Goal: Task Accomplishment & Management: Use online tool/utility

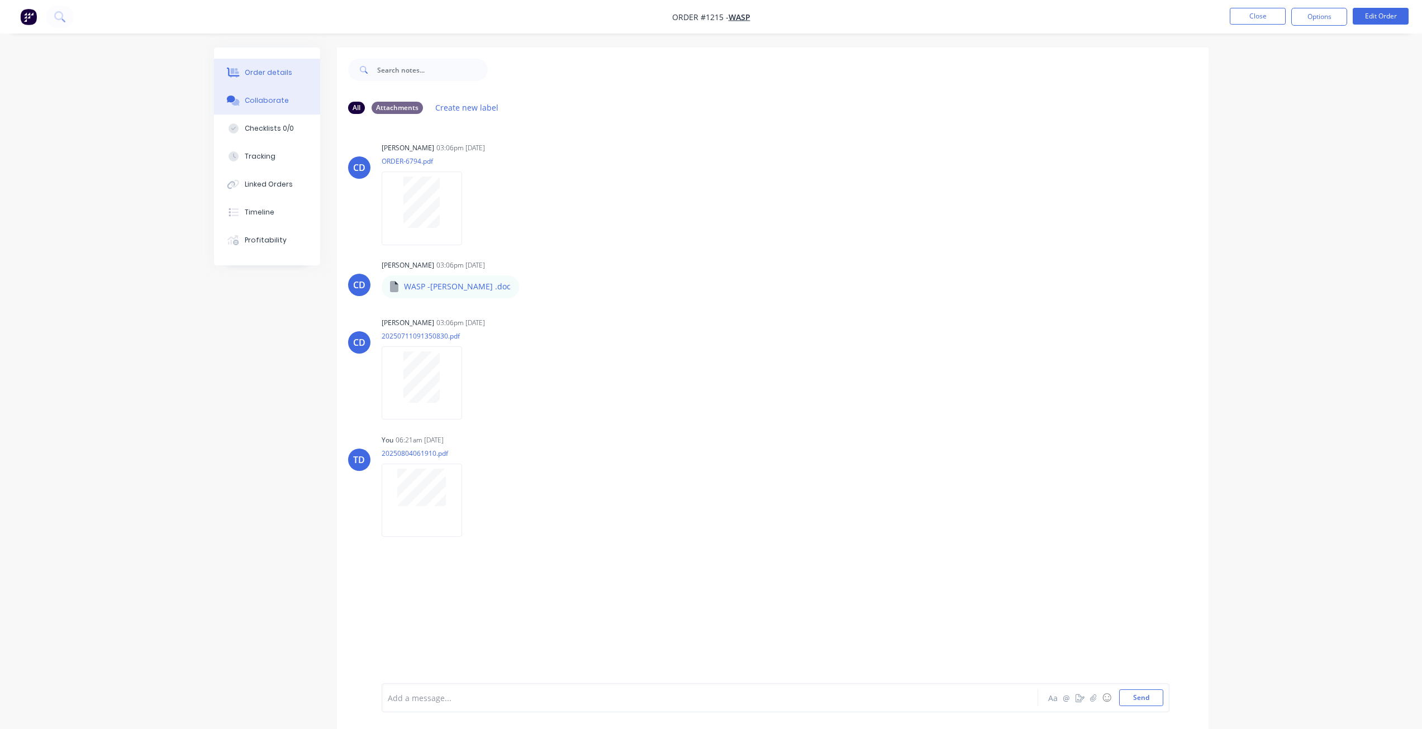
click at [269, 72] on div "Order details" at bounding box center [268, 73] width 47 height 10
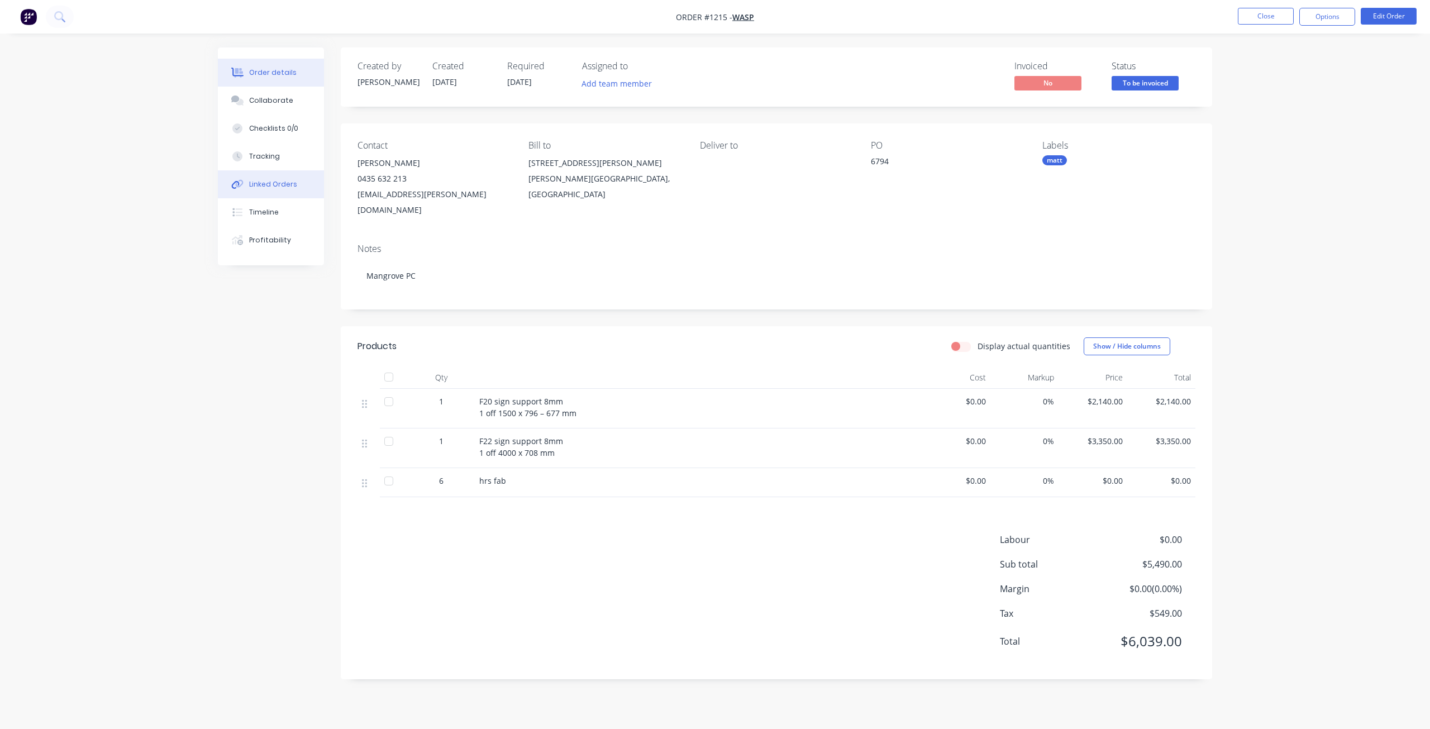
click at [266, 183] on div "Linked Orders" at bounding box center [273, 184] width 48 height 10
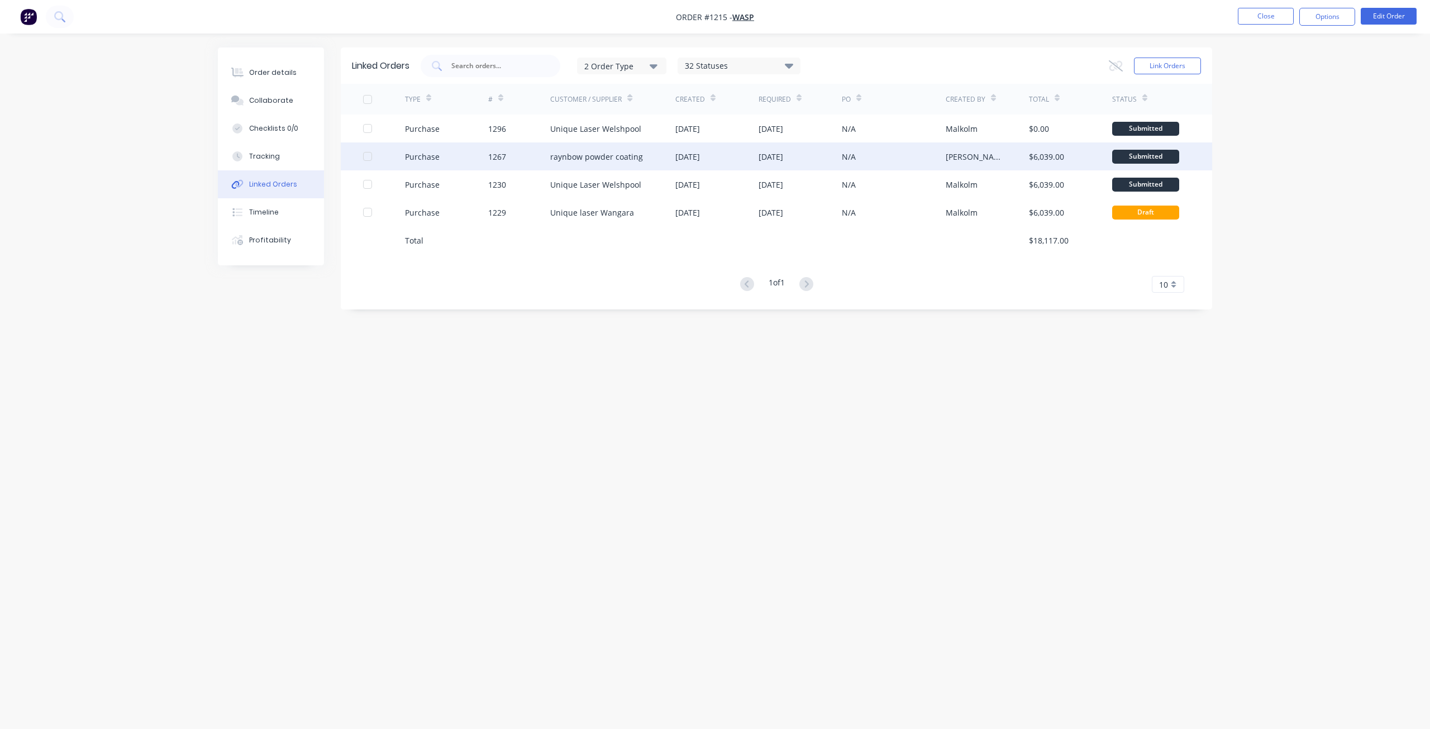
click at [635, 156] on div "raynbow powder coating" at bounding box center [596, 157] width 93 height 12
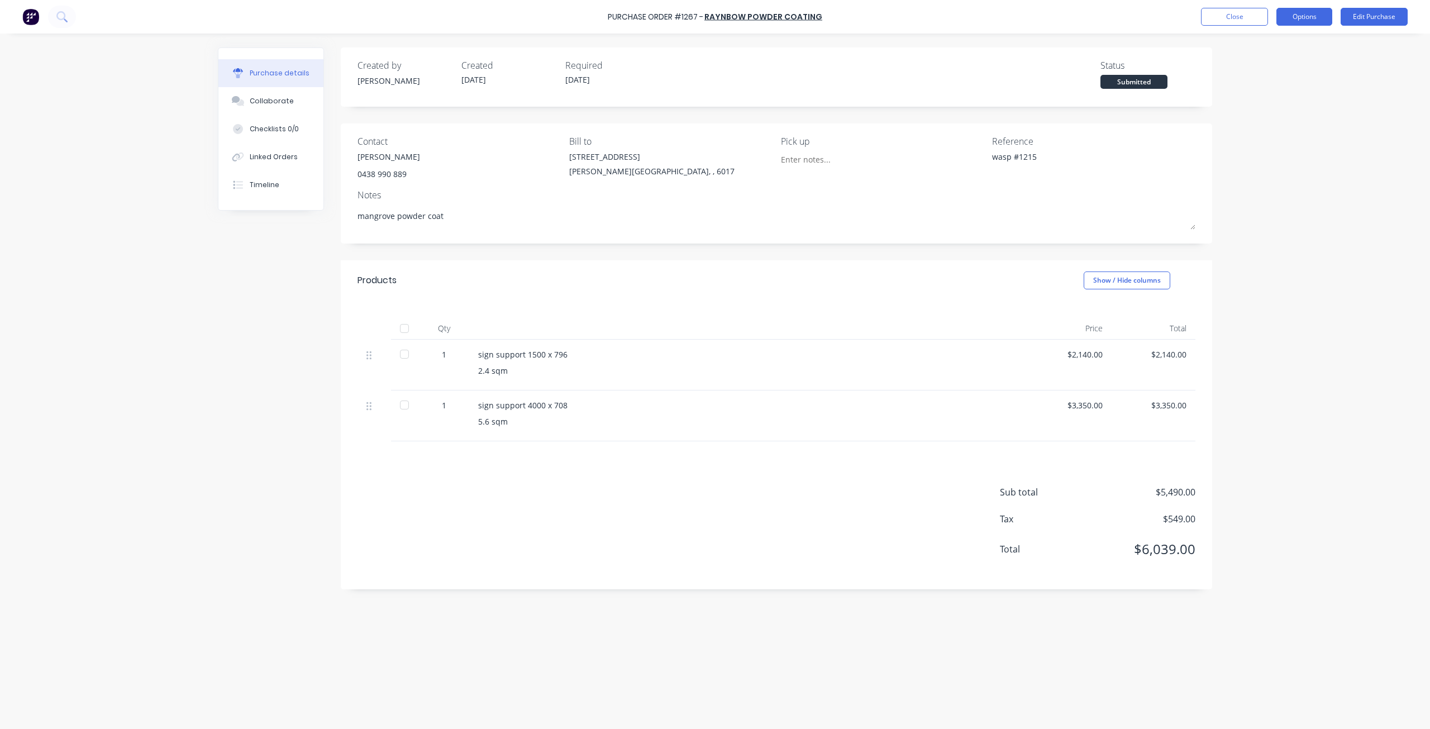
drag, startPoint x: 1306, startPoint y: 14, endPoint x: 1296, endPoint y: 21, distance: 12.0
click at [1306, 15] on button "Options" at bounding box center [1305, 17] width 56 height 18
click at [1253, 115] on div "Duplicate" at bounding box center [1280, 112] width 86 height 16
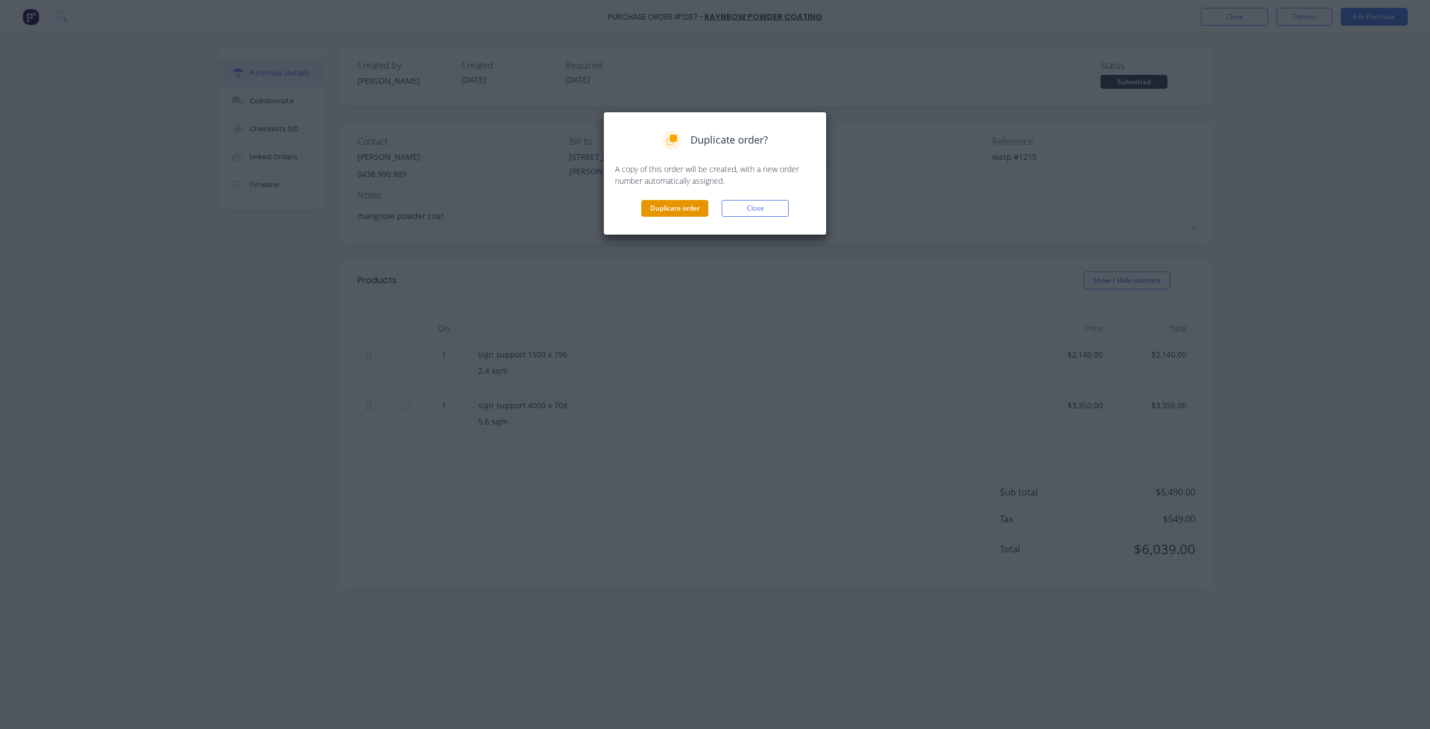
click at [684, 211] on button "Duplicate order" at bounding box center [674, 208] width 67 height 17
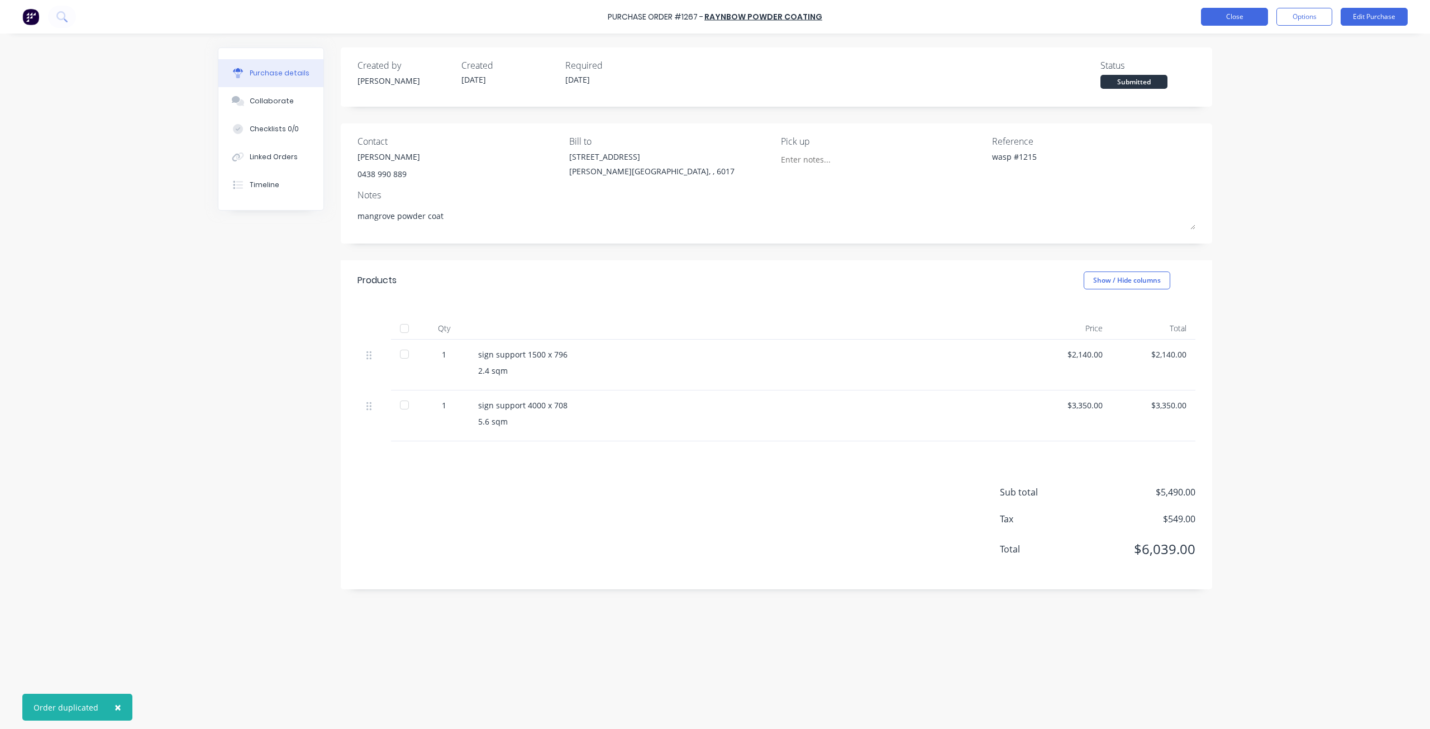
click at [1233, 15] on button "Close" at bounding box center [1234, 17] width 67 height 18
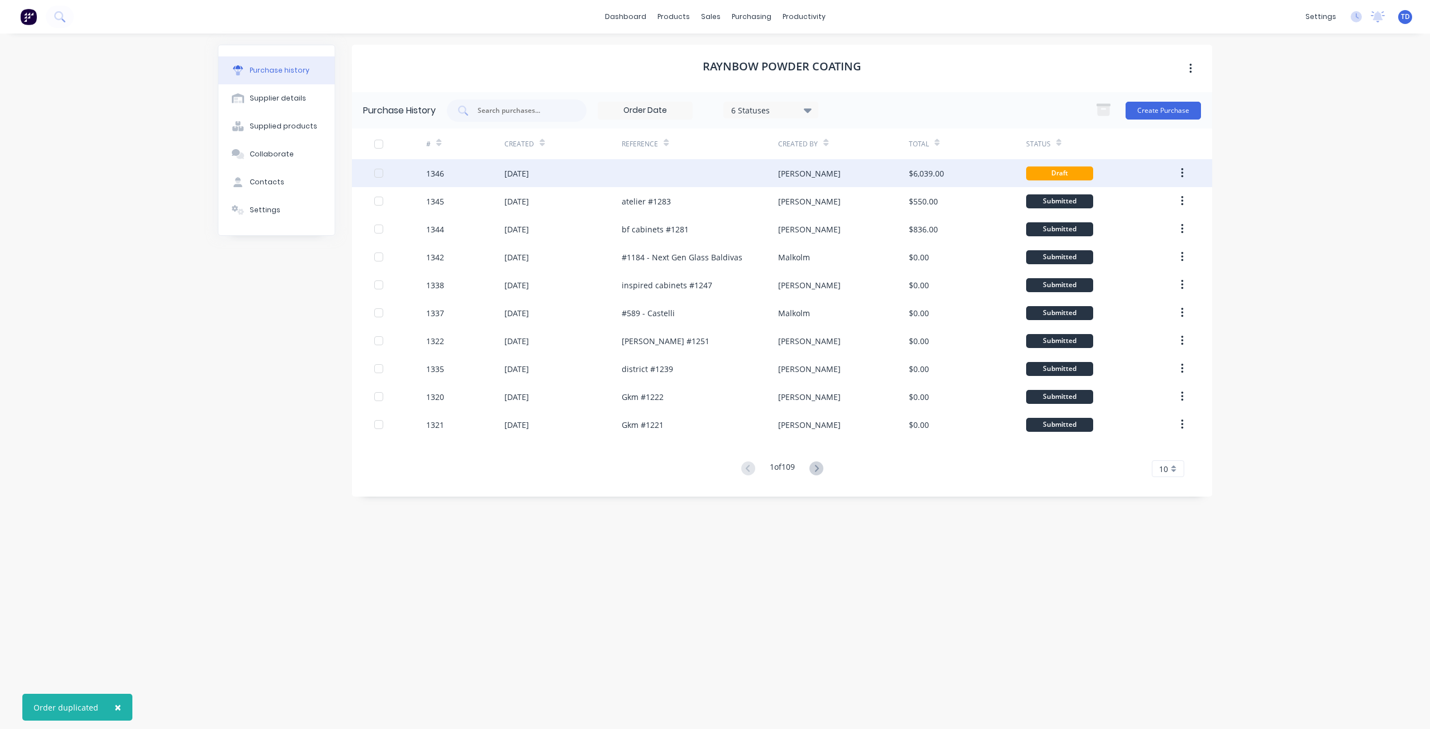
click at [529, 171] on div "[DATE]" at bounding box center [517, 174] width 25 height 12
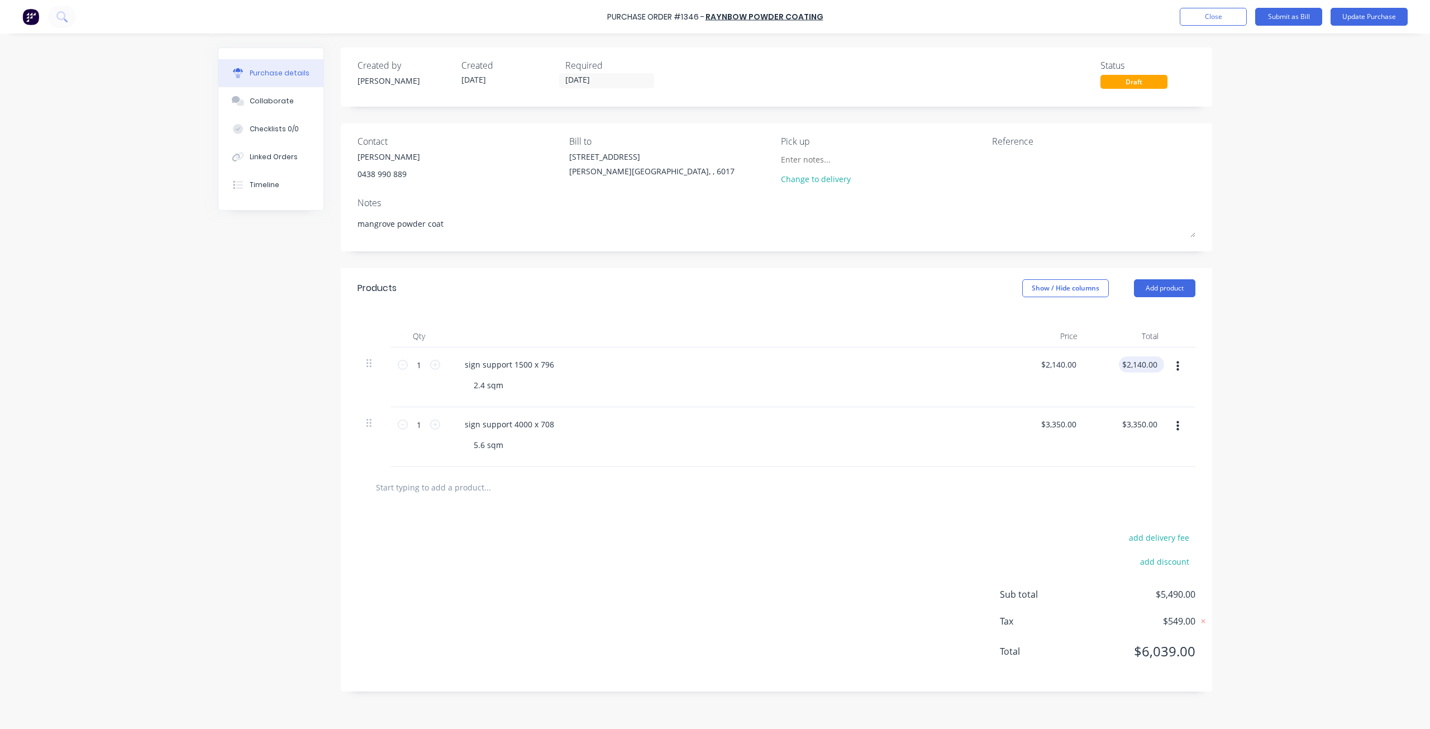
type textarea "x"
click at [1158, 362] on input "2140.00" at bounding box center [1142, 364] width 35 height 16
type input "2"
type textarea "x"
type input "$2,140.00"
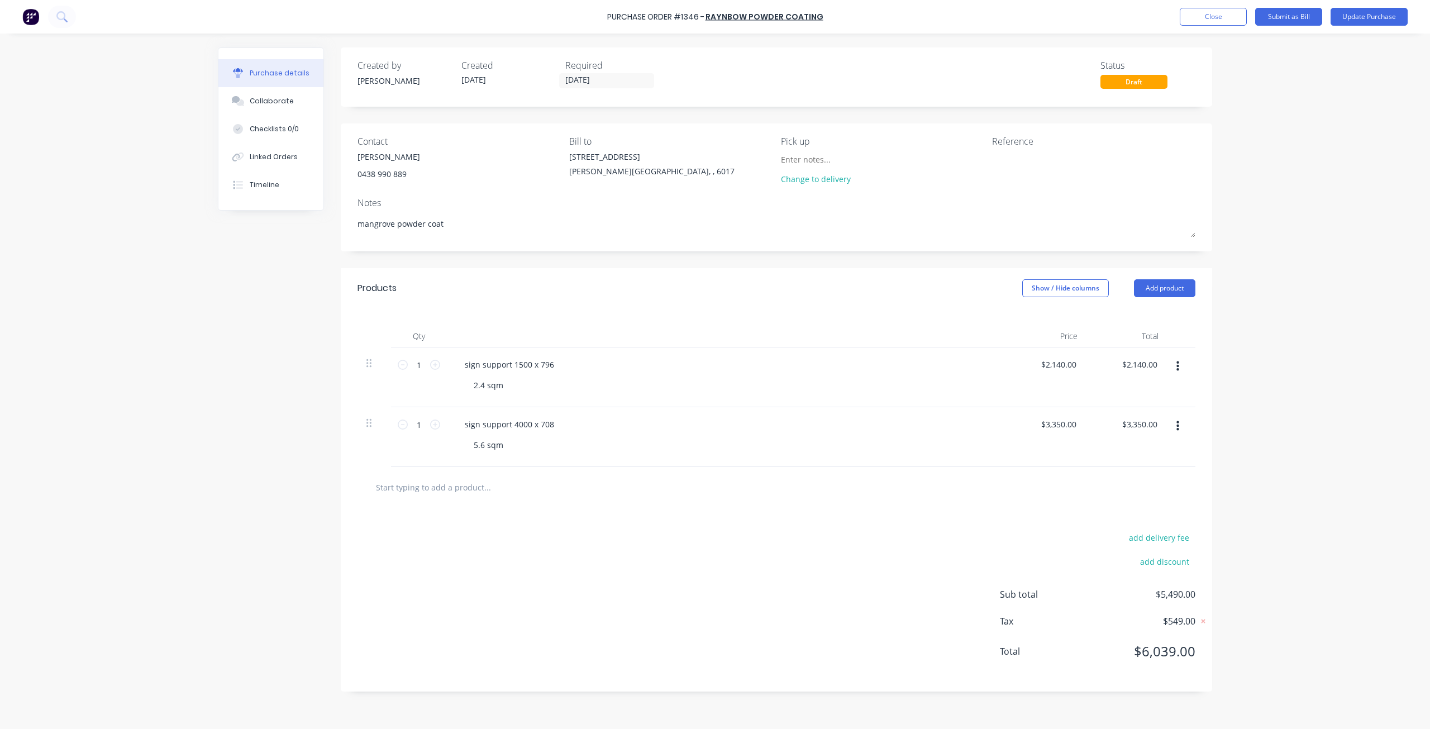
click at [1180, 424] on button "button" at bounding box center [1178, 426] width 26 height 20
click at [1119, 522] on button "Delete" at bounding box center [1143, 523] width 95 height 22
click at [1142, 288] on button "Add product" at bounding box center [1164, 288] width 61 height 18
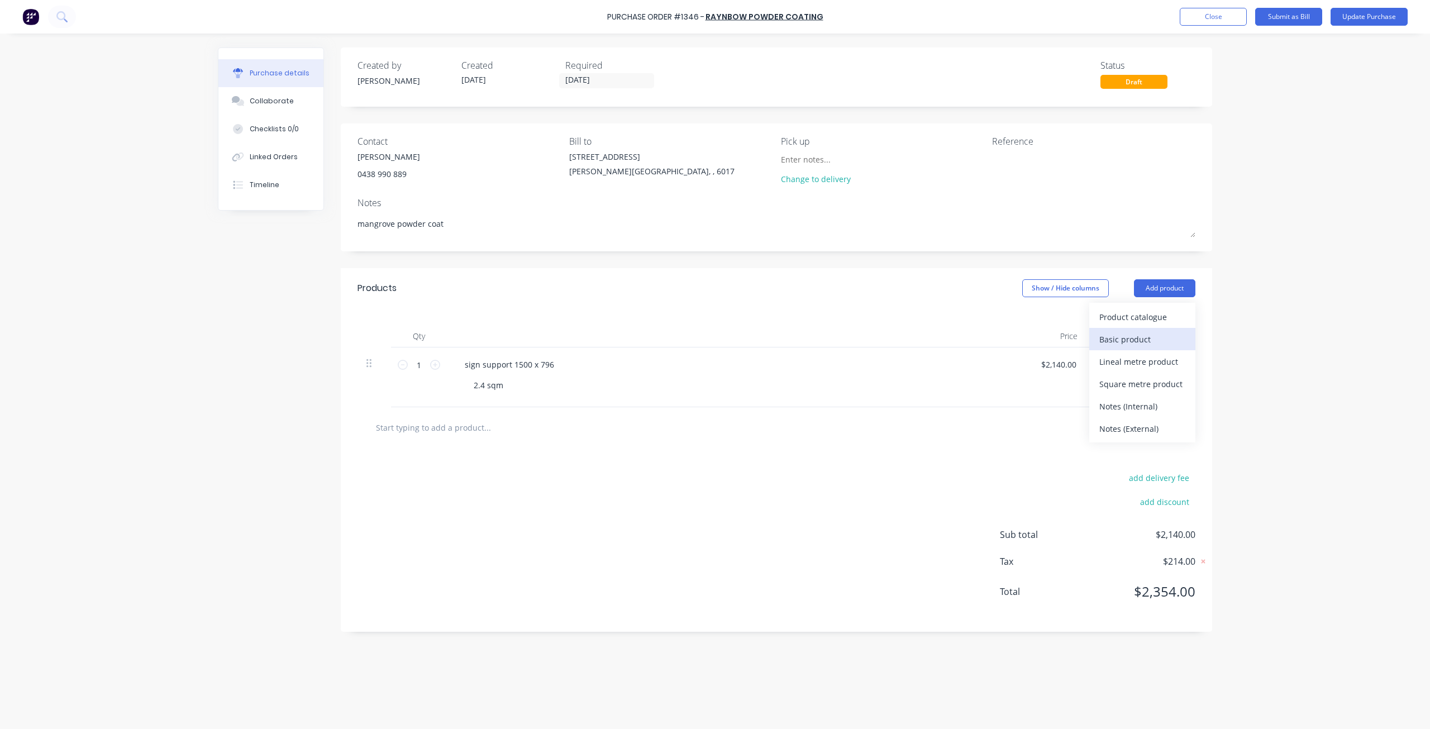
click at [1119, 345] on div "Basic product" at bounding box center [1143, 339] width 86 height 16
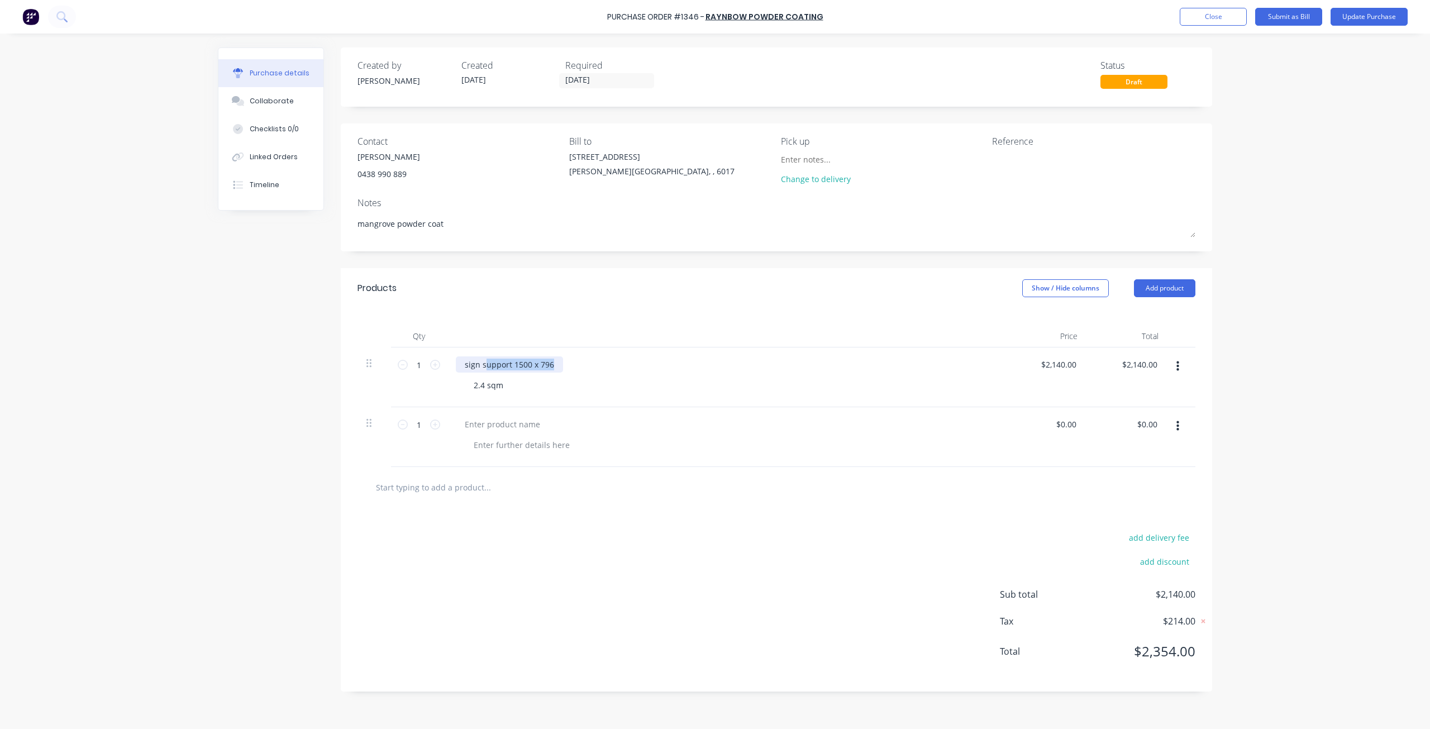
drag, startPoint x: 521, startPoint y: 363, endPoint x: 484, endPoint y: 361, distance: 36.9
click at [484, 361] on div "sign support 1500 x 796" at bounding box center [509, 364] width 107 height 16
drag, startPoint x: 461, startPoint y: 360, endPoint x: 469, endPoint y: 365, distance: 9.6
click at [469, 365] on div "sign support 1500 x 796" at bounding box center [509, 364] width 107 height 16
type textarea "x"
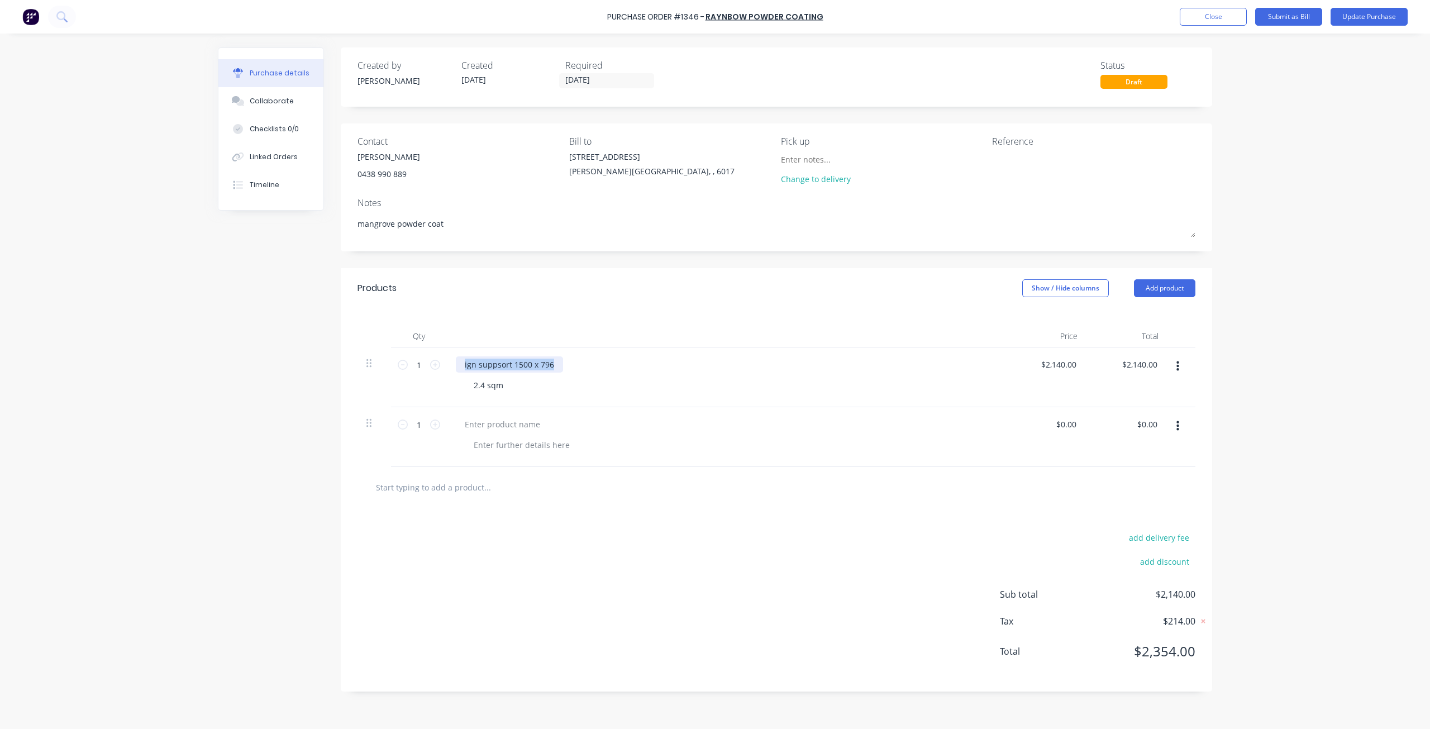
drag, startPoint x: 550, startPoint y: 364, endPoint x: 451, endPoint y: 364, distance: 98.9
click at [451, 364] on div "ign supps ort 1500 x 796 2.4 sqm" at bounding box center [726, 378] width 559 height 60
click at [525, 426] on div at bounding box center [502, 424] width 93 height 16
type textarea "x"
paste div
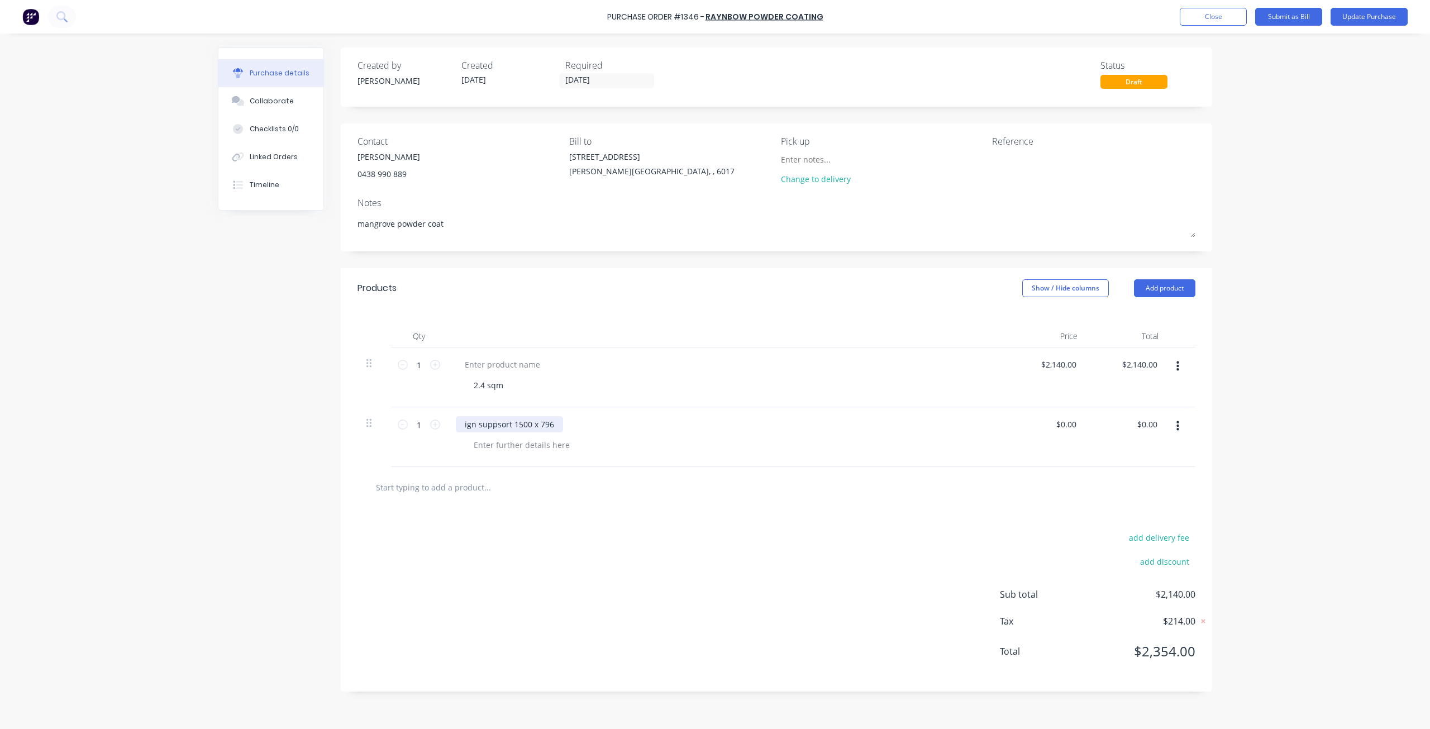
click at [502, 424] on div "ign suppsort 1500 x 796" at bounding box center [509, 424] width 107 height 16
click at [464, 428] on div "ign support 1500 x 796" at bounding box center [507, 424] width 103 height 16
type textarea "x"
click at [506, 443] on div at bounding box center [522, 445] width 114 height 16
click at [1177, 364] on icon "button" at bounding box center [1178, 367] width 3 height 10
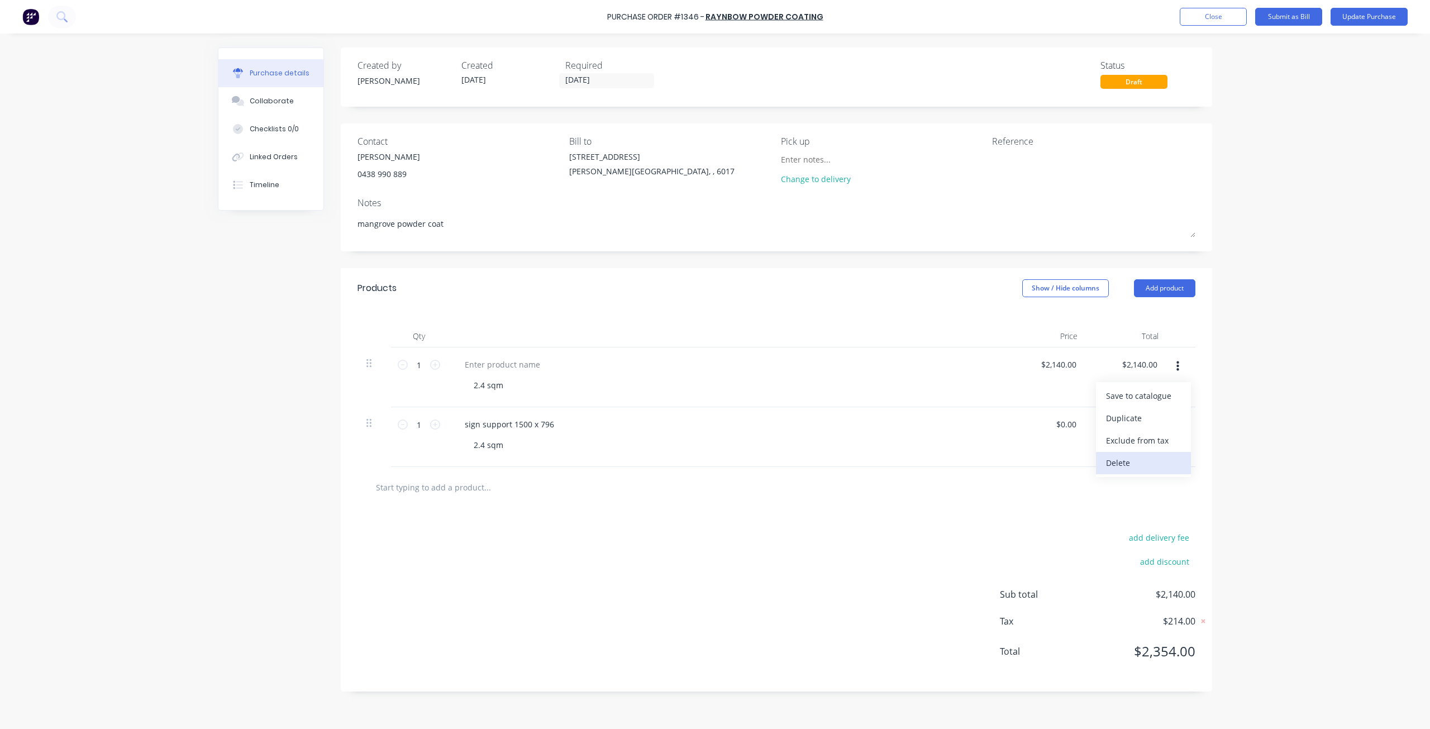
click at [1124, 468] on button "Delete" at bounding box center [1143, 463] width 95 height 22
type textarea "x"
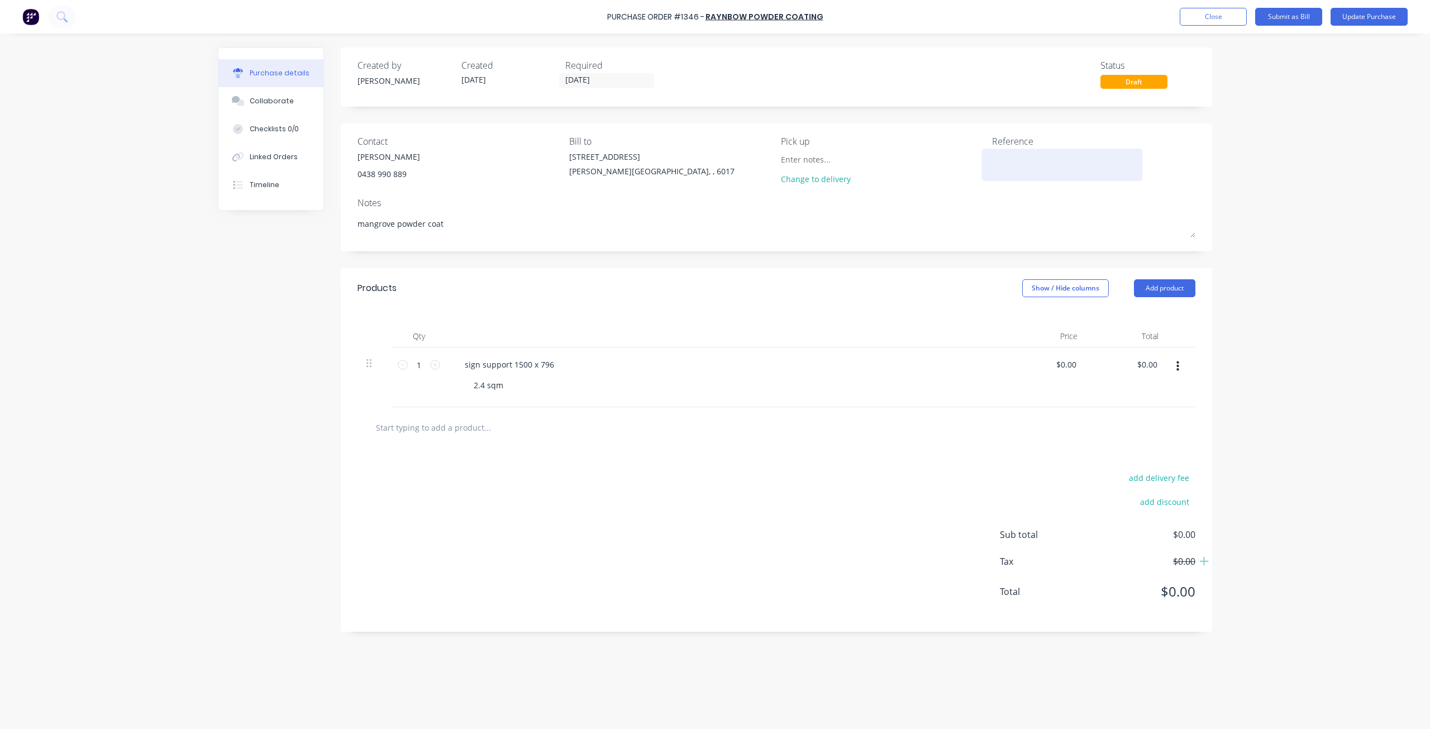
click at [1048, 164] on textarea at bounding box center [1062, 163] width 140 height 25
type textarea "wasp #1215"
type textarea "x"
type textarea "wasp #1215"
click at [1234, 108] on div "Purchase Order #1346 - raynbow powder coating Add product Close Submit as Bill …" at bounding box center [715, 364] width 1430 height 729
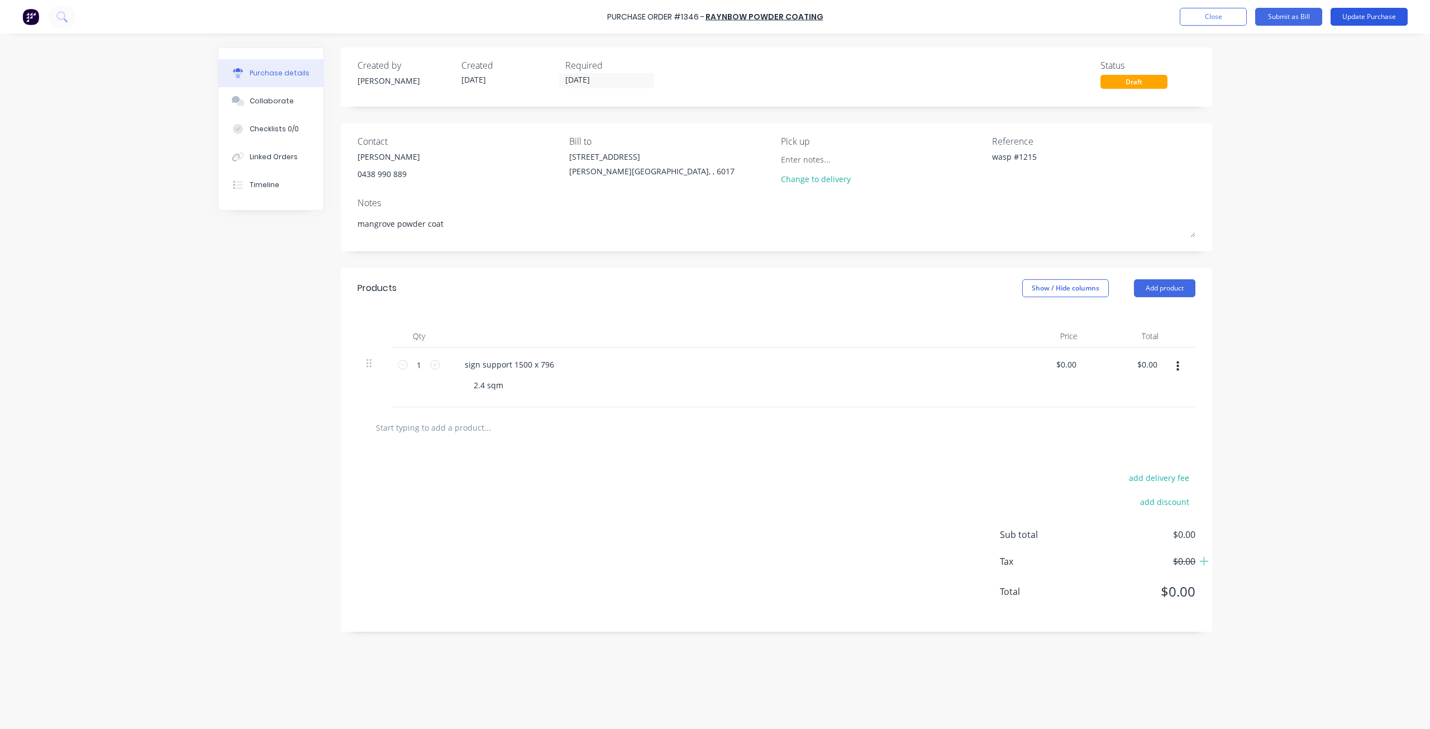
click at [1356, 17] on button "Update Purchase" at bounding box center [1369, 17] width 77 height 18
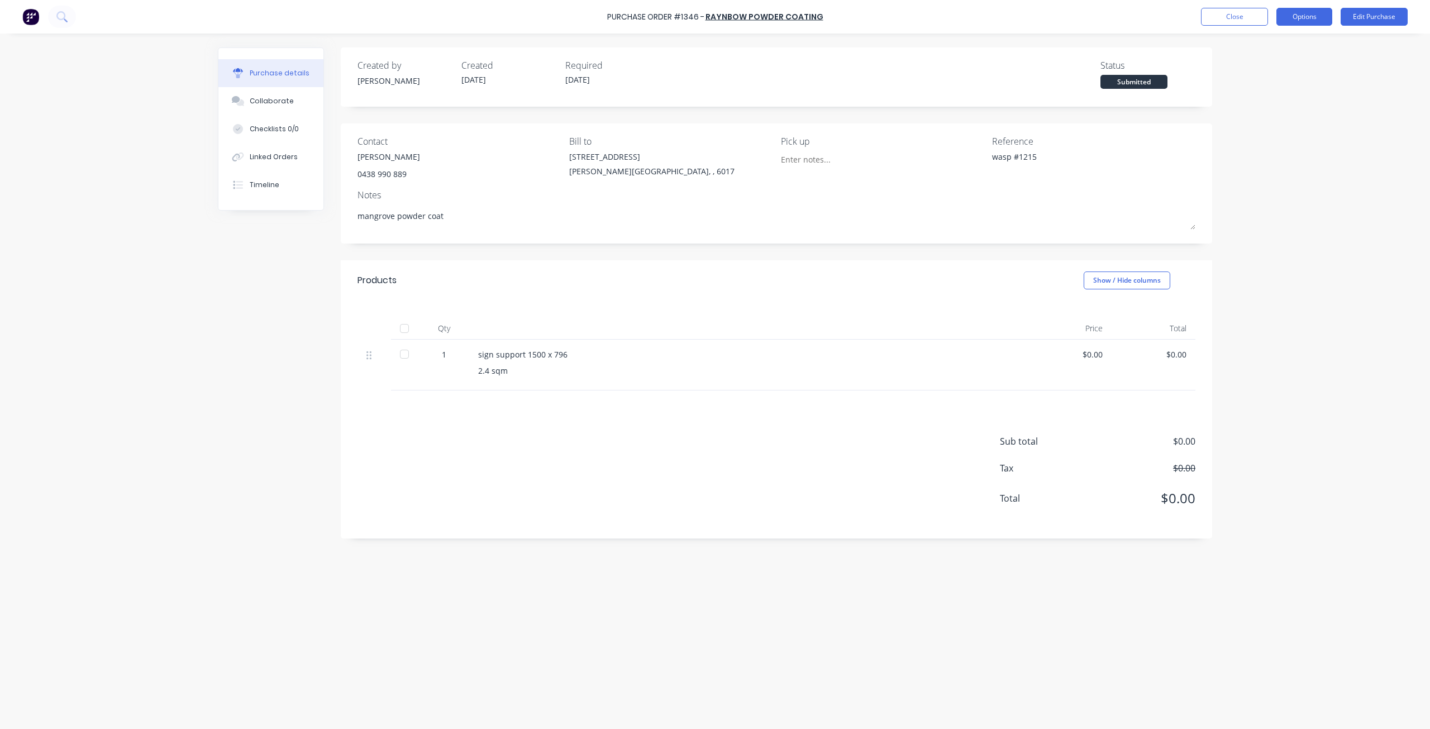
click at [1302, 18] on button "Options" at bounding box center [1305, 17] width 56 height 18
click at [1274, 41] on div "Print / Email" at bounding box center [1280, 45] width 86 height 16
click at [1265, 93] on div "Without pricing" at bounding box center [1280, 90] width 86 height 16
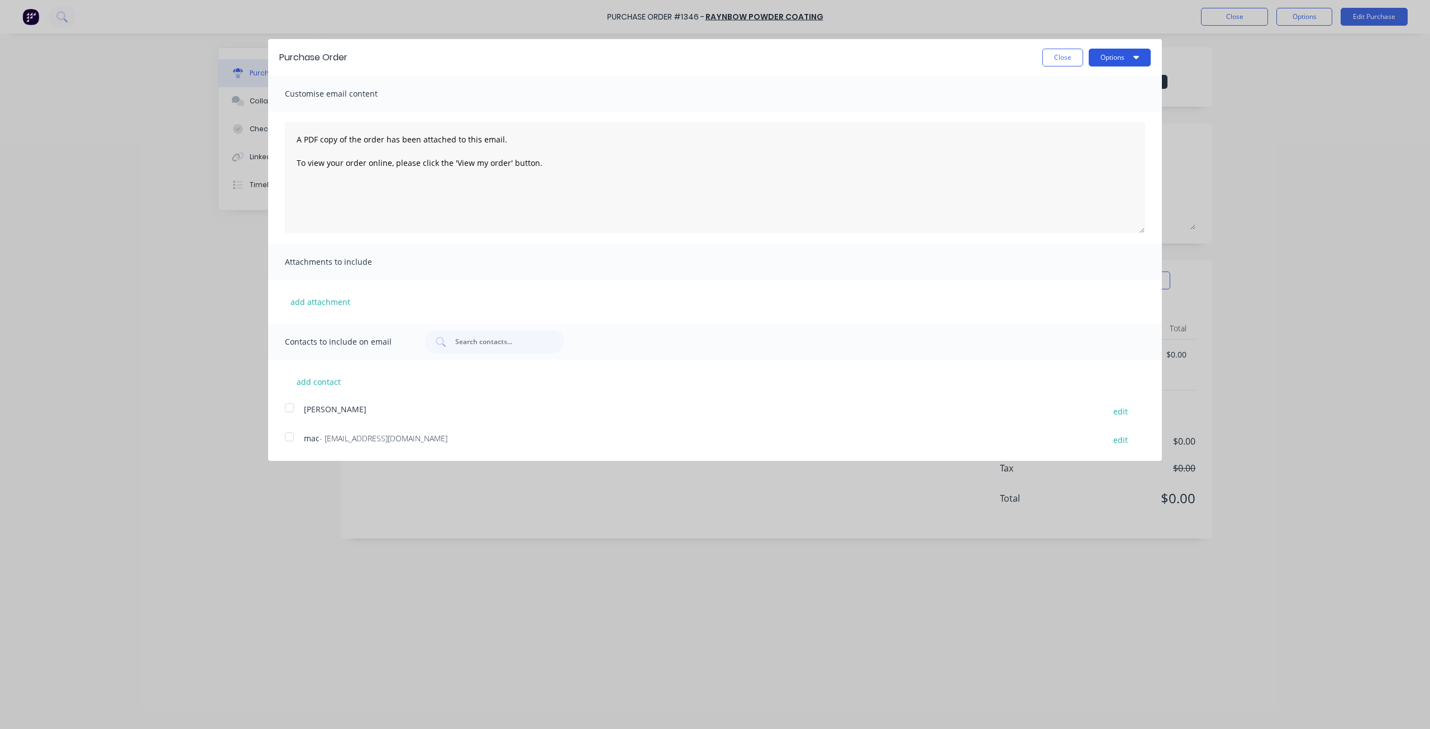
click at [1119, 57] on button "Options" at bounding box center [1120, 58] width 62 height 18
click at [1104, 86] on div "Print" at bounding box center [1098, 86] width 86 height 16
type textarea "x"
